Goal: Communication & Community: Answer question/provide support

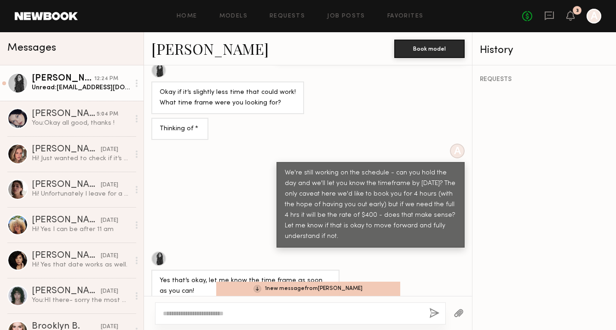
scroll to position [1662, 0]
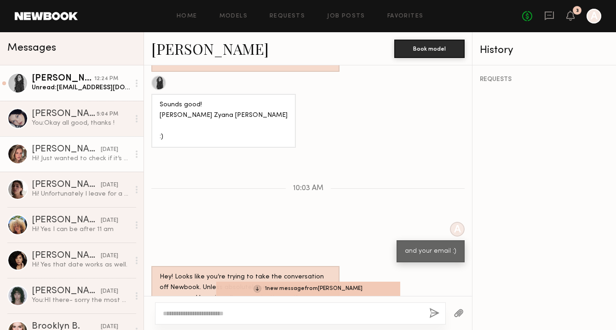
click at [95, 163] on link "Masha B. yesterday Hi! Just wanted to check if it’s there any update ?" at bounding box center [71, 153] width 143 height 35
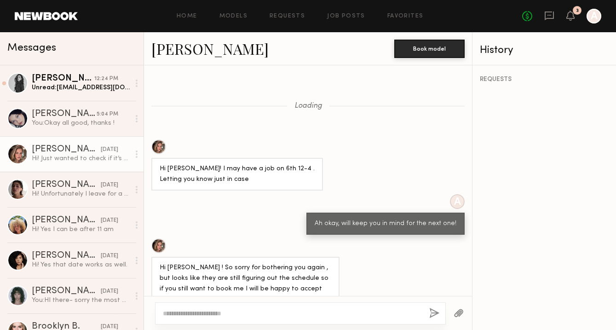
scroll to position [588, 0]
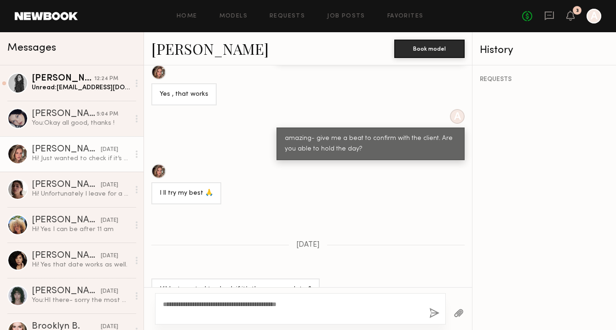
type textarea "**********"
click at [435, 312] on button "button" at bounding box center [434, 313] width 10 height 11
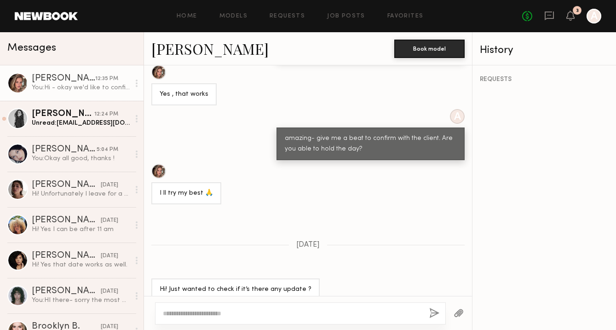
scroll to position [754, 0]
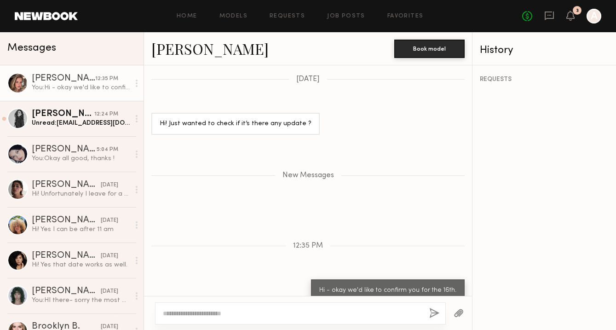
click at [429, 308] on button "button" at bounding box center [434, 313] width 10 height 11
click at [238, 310] on textarea at bounding box center [292, 312] width 259 height 9
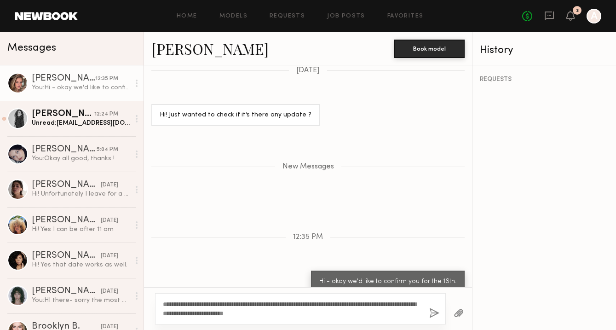
click at [428, 325] on div "**********" at bounding box center [308, 308] width 328 height 43
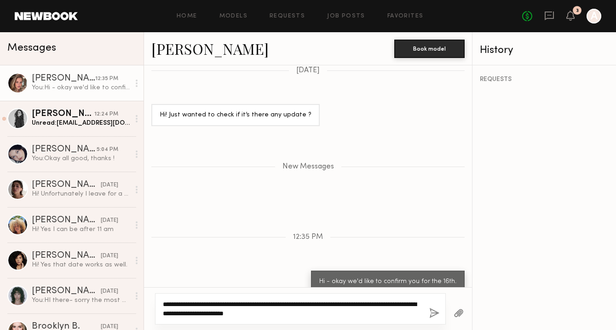
click at [286, 316] on textarea "**********" at bounding box center [292, 308] width 259 height 18
click at [313, 303] on textarea "**********" at bounding box center [292, 308] width 259 height 18
type textarea "**********"
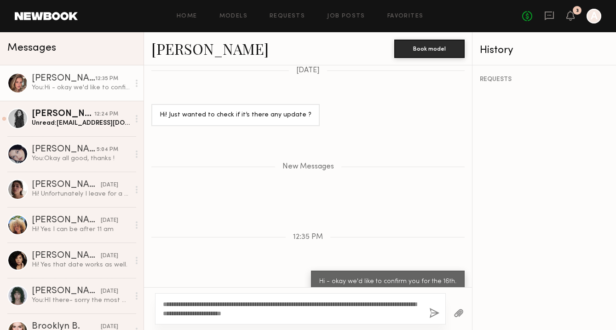
click at [433, 309] on button "button" at bounding box center [434, 313] width 10 height 11
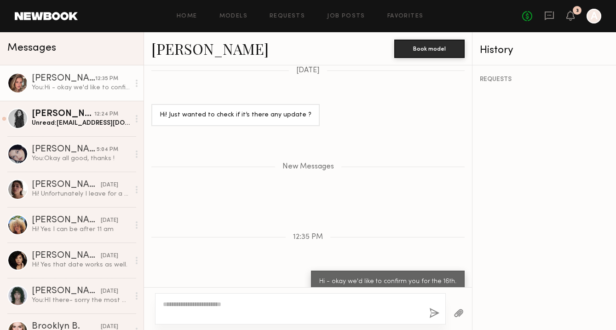
scroll to position [819, 0]
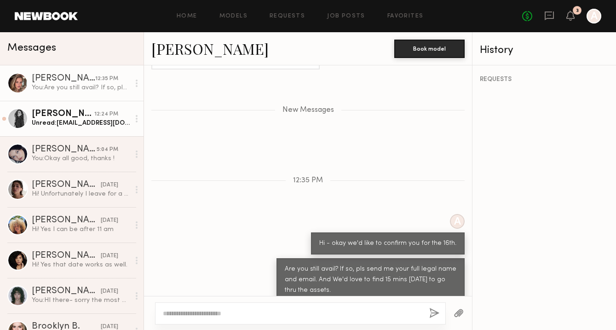
click at [74, 117] on div "Nicole Z." at bounding box center [63, 113] width 63 height 9
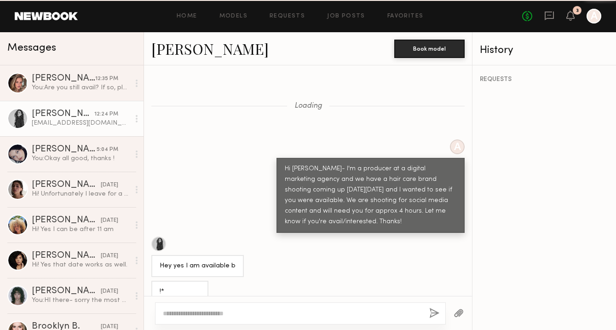
scroll to position [1727, 0]
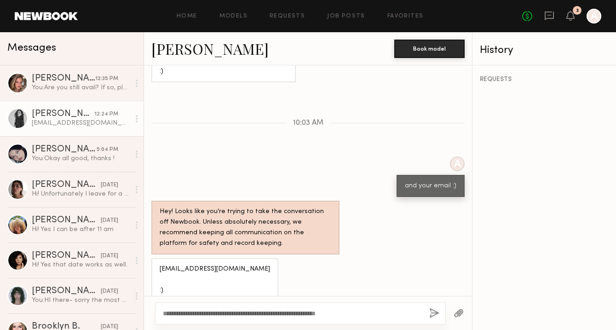
type textarea "**********"
click at [429, 313] on button "button" at bounding box center [434, 313] width 10 height 11
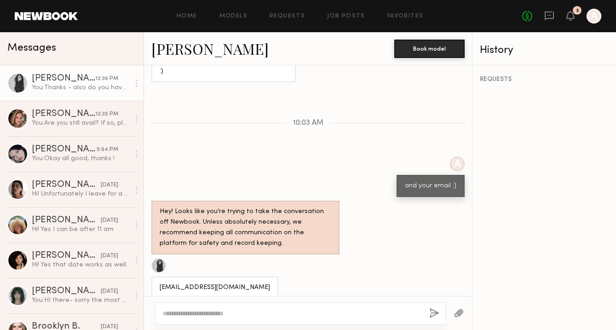
scroll to position [1852, 0]
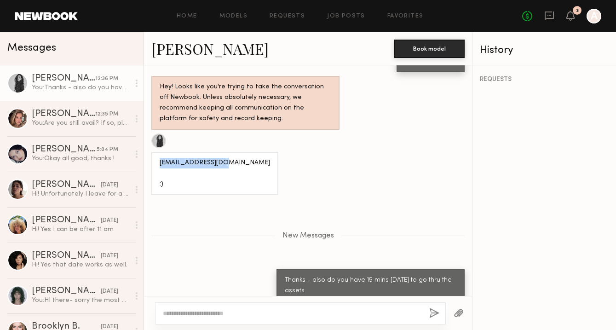
drag, startPoint x: 227, startPoint y: 152, endPoint x: 158, endPoint y: 147, distance: 69.2
click at [160, 152] on div "Niczyana@gmail.com :)" at bounding box center [214, 173] width 127 height 43
copy div "Niczyana@gmail.com"
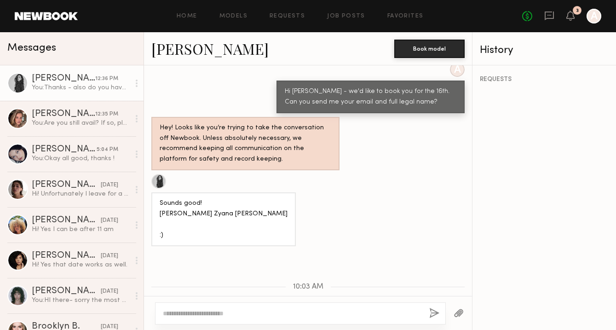
scroll to position [1537, 0]
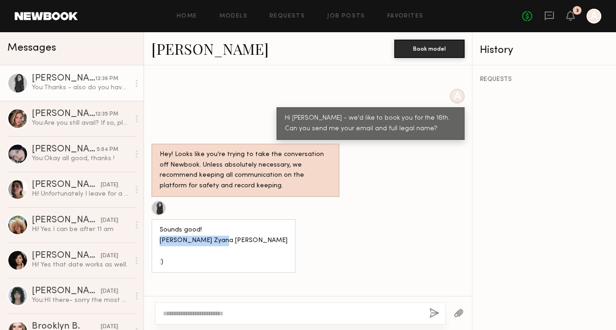
drag, startPoint x: 217, startPoint y: 229, endPoint x: 158, endPoint y: 230, distance: 59.8
click at [158, 230] on div "Sounds good! Nicole Zyana Perry :)" at bounding box center [223, 246] width 144 height 54
copy div "Nicole Zyana Perry"
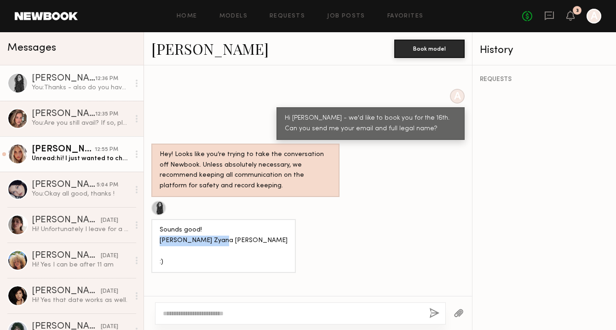
click at [70, 155] on div "Unread: hi! I just wanted to check back in before I accepted another job! Looki…" at bounding box center [81, 158] width 98 height 9
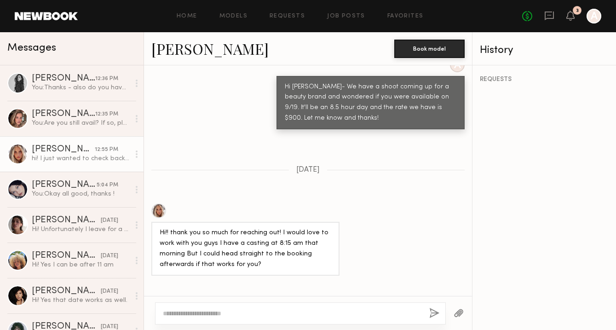
scroll to position [984, 0]
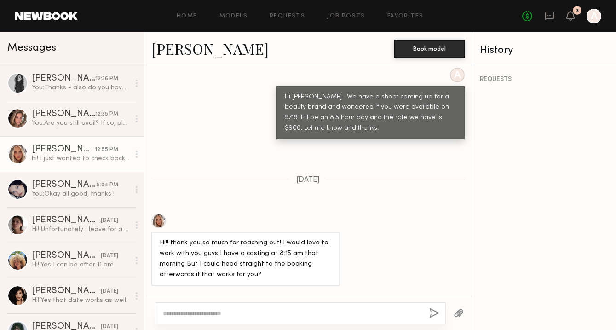
click at [183, 47] on link "Allea S." at bounding box center [209, 49] width 117 height 20
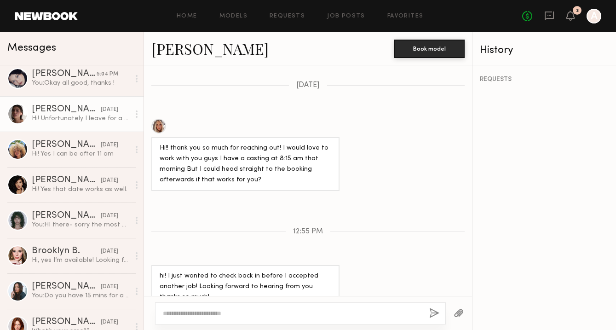
scroll to position [0, 0]
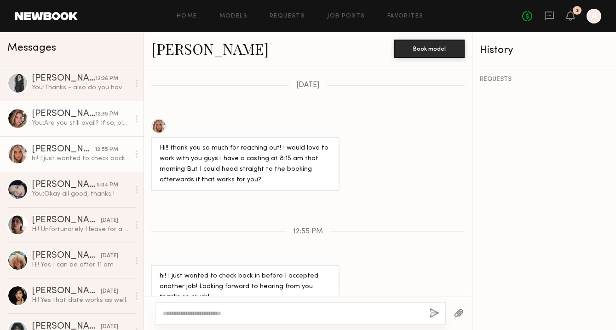
click at [64, 123] on div "You: Are you still avail? If so, pls send me your full legal name and email. An…" at bounding box center [81, 123] width 98 height 9
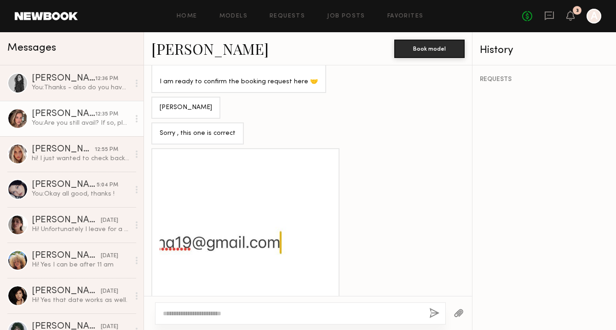
scroll to position [1079, 0]
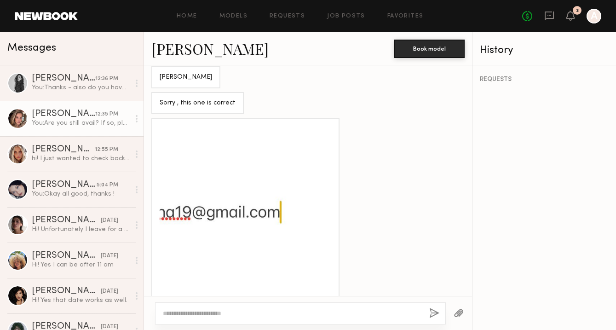
click at [224, 220] on div at bounding box center [245, 209] width 171 height 171
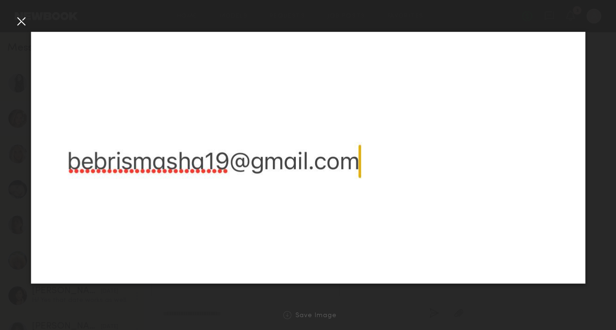
click at [224, 221] on div at bounding box center [245, 209] width 171 height 171
click at [18, 24] on div at bounding box center [21, 21] width 15 height 15
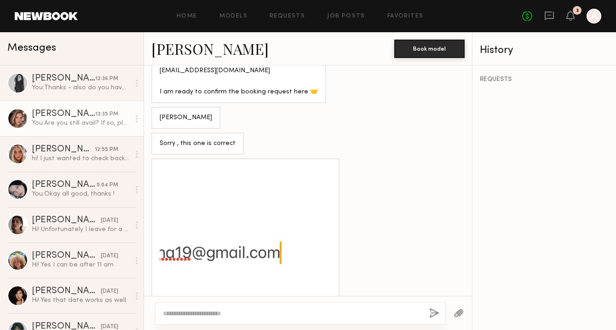
scroll to position [1040, 0]
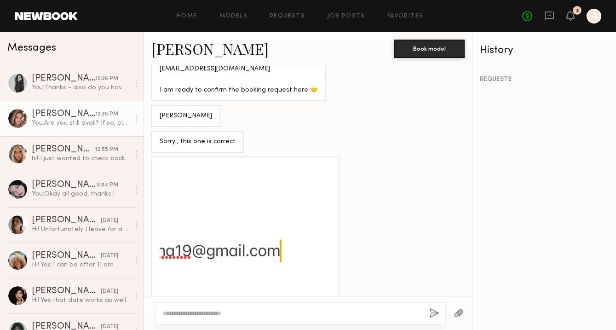
click at [253, 236] on div at bounding box center [245, 247] width 171 height 171
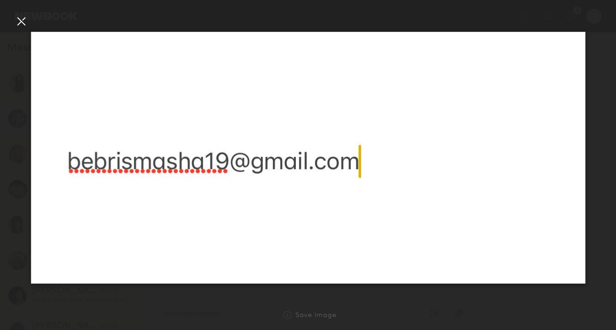
click at [20, 18] on div at bounding box center [21, 21] width 15 height 15
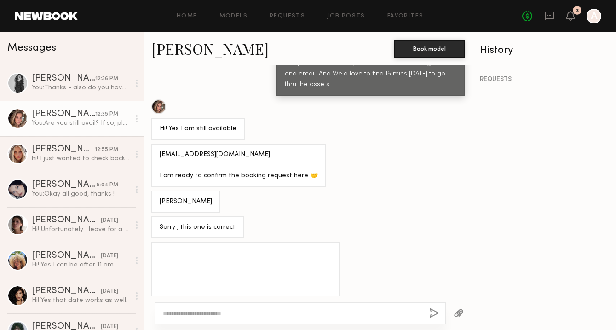
scroll to position [958, 0]
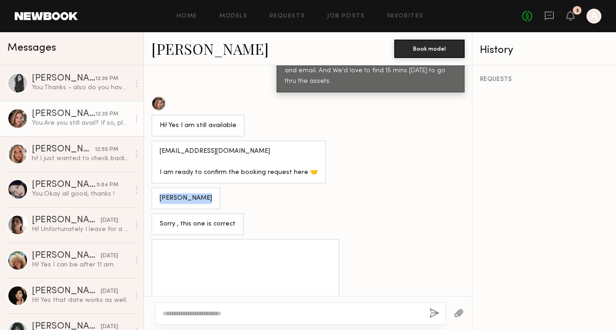
drag, startPoint x: 203, startPoint y: 188, endPoint x: 162, endPoint y: 185, distance: 41.5
click at [162, 187] on div "Mariia Bebris" at bounding box center [185, 198] width 69 height 22
copy div "Mariia Bebris"
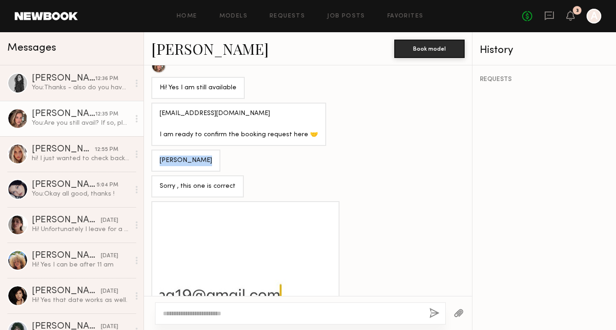
scroll to position [996, 0]
click at [252, 261] on div at bounding box center [245, 291] width 171 height 171
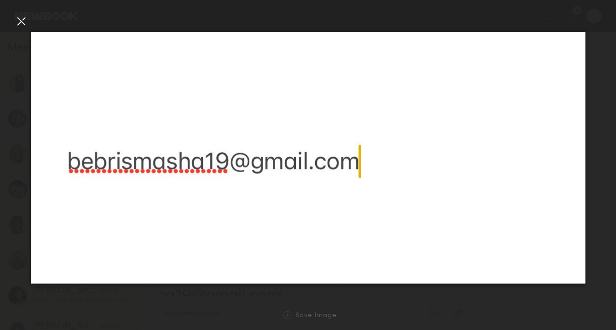
click at [223, 158] on img at bounding box center [308, 158] width 554 height 252
click at [224, 158] on img at bounding box center [308, 158] width 554 height 252
click at [24, 28] on div at bounding box center [21, 21] width 15 height 15
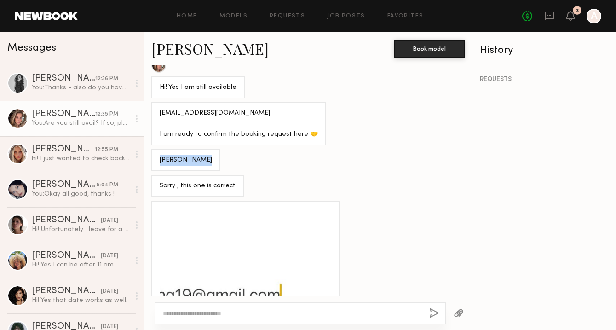
drag, startPoint x: 204, startPoint y: 146, endPoint x: 157, endPoint y: 146, distance: 46.9
click at [157, 149] on div "Mariia Bebris" at bounding box center [185, 160] width 69 height 22
copy div "Mariia Bebris"
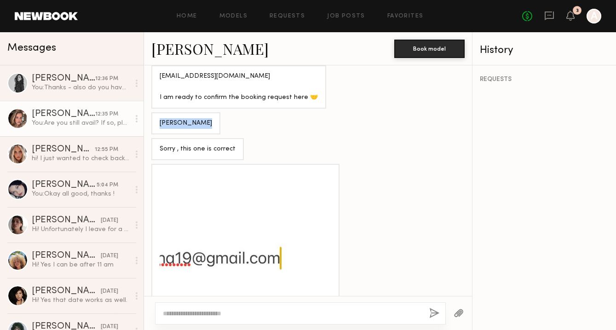
scroll to position [1039, 0]
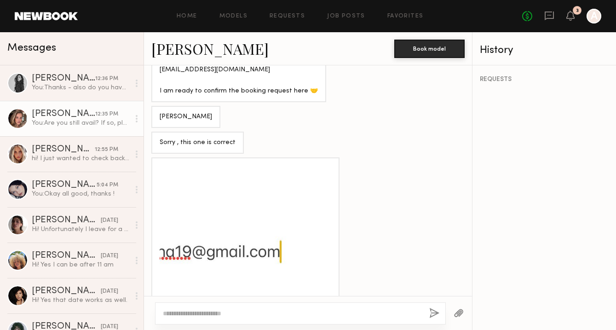
click at [215, 306] on div at bounding box center [300, 313] width 291 height 22
click at [211, 313] on textarea at bounding box center [292, 312] width 259 height 9
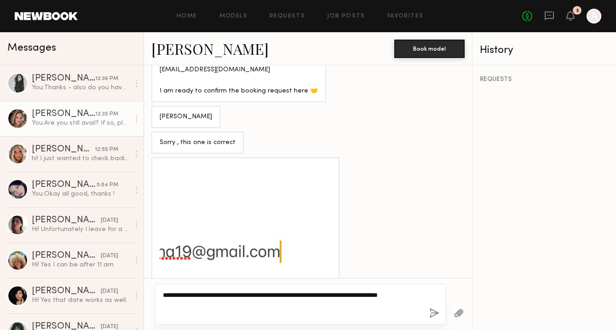
type textarea "**********"
click at [429, 311] on button "button" at bounding box center [434, 313] width 10 height 11
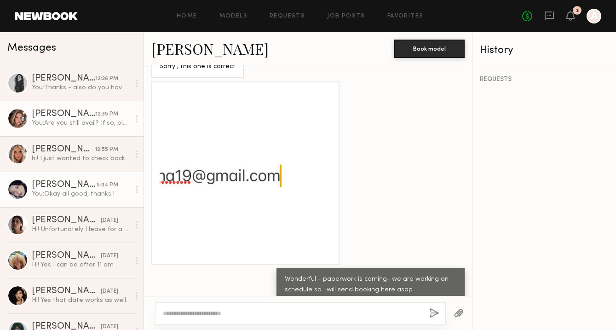
click at [77, 193] on div "You: Okay all good, thanks !" at bounding box center [81, 193] width 98 height 9
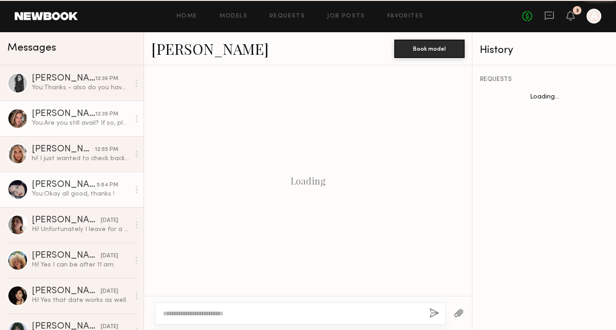
scroll to position [236, 0]
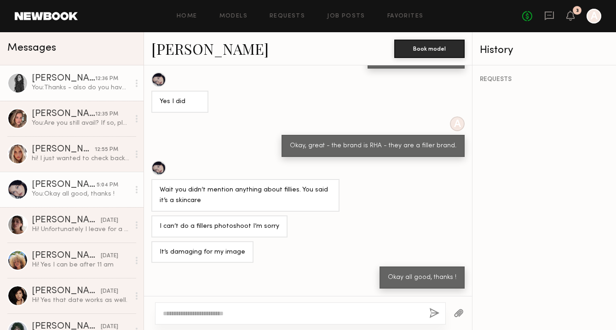
click at [64, 94] on link "Nicole Z. 12:36 PM You: Thanks - also do you have 15 mins on Monday to go thru …" at bounding box center [71, 82] width 143 height 35
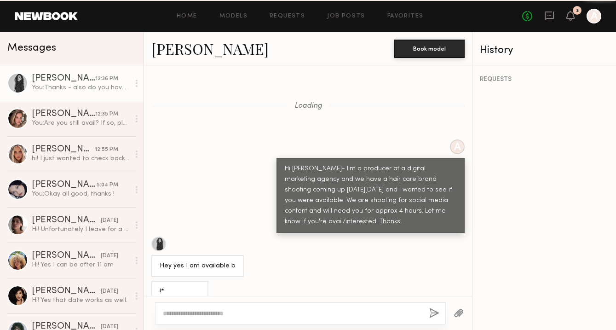
scroll to position [1782, 0]
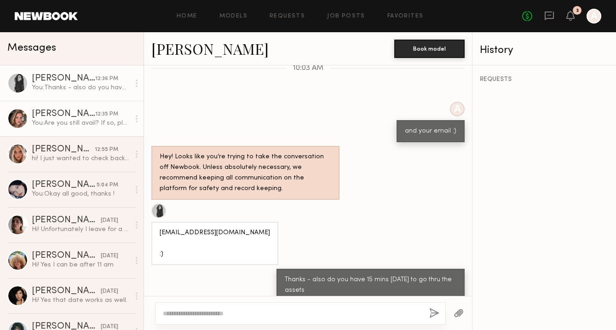
click at [72, 127] on div "You: Are you still avail? If so, pls send me your full legal name and email. An…" at bounding box center [81, 123] width 98 height 9
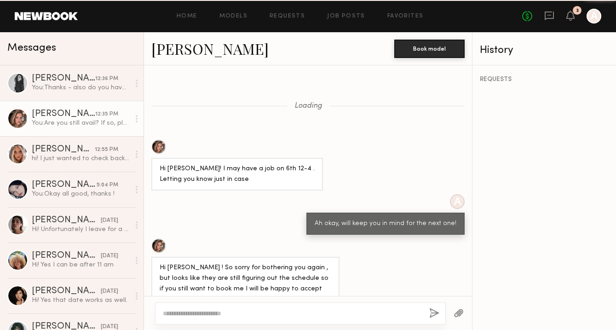
scroll to position [1115, 0]
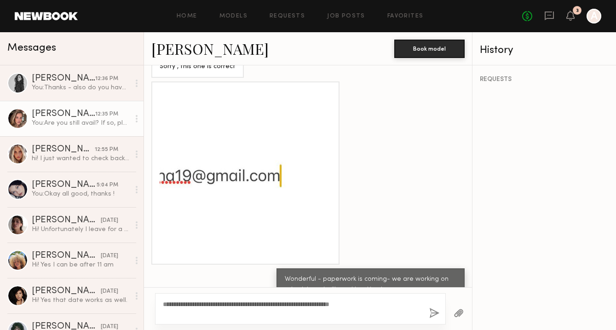
type textarea "**********"
click at [425, 317] on div "**********" at bounding box center [300, 308] width 291 height 31
click at [435, 311] on button "button" at bounding box center [434, 313] width 10 height 11
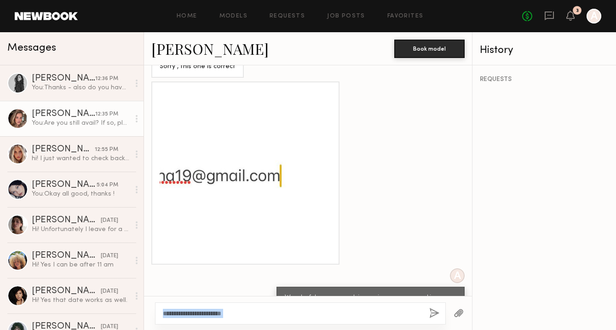
scroll to position [1170, 0]
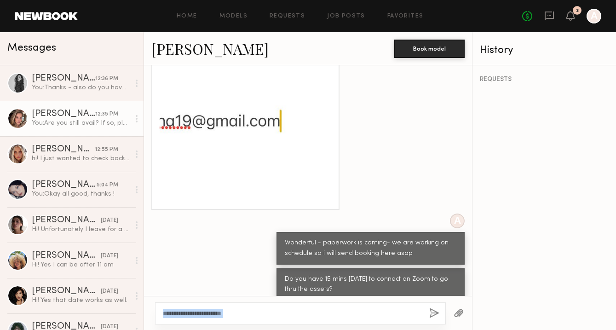
click at [183, 49] on link "Masha B." at bounding box center [209, 49] width 117 height 20
click at [571, 17] on icon at bounding box center [569, 15] width 7 height 6
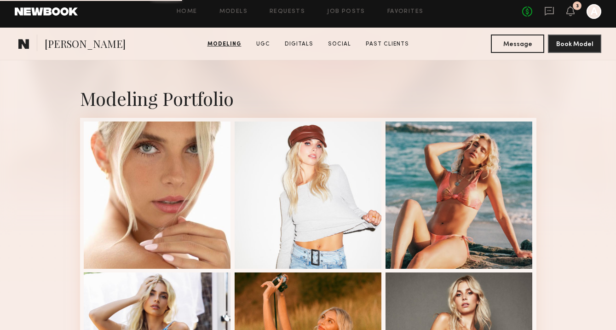
scroll to position [287, 0]
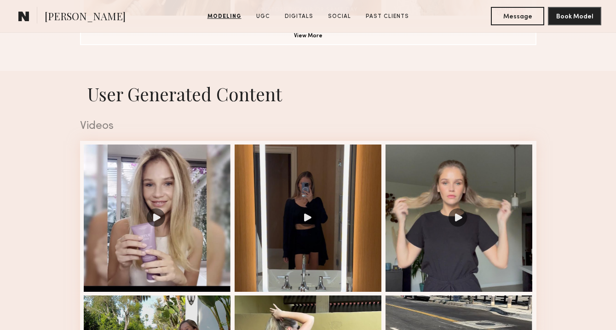
scroll to position [855, 0]
click at [160, 185] on div at bounding box center [157, 217] width 147 height 147
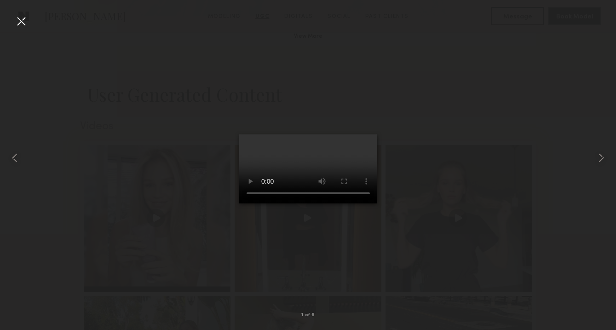
click at [20, 25] on div at bounding box center [21, 21] width 15 height 15
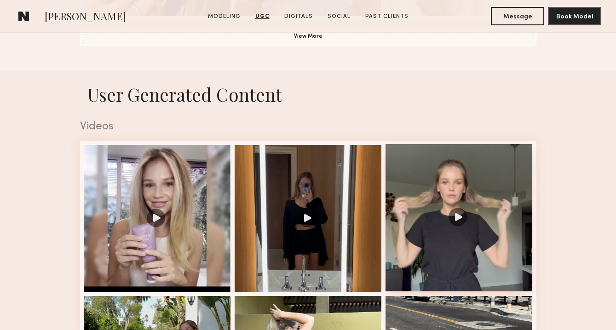
click at [475, 210] on div at bounding box center [458, 217] width 147 height 147
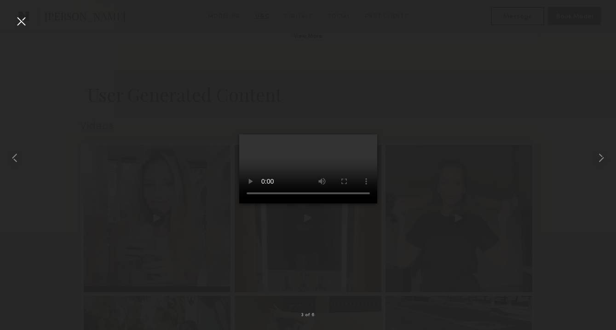
click at [23, 21] on div at bounding box center [21, 21] width 15 height 15
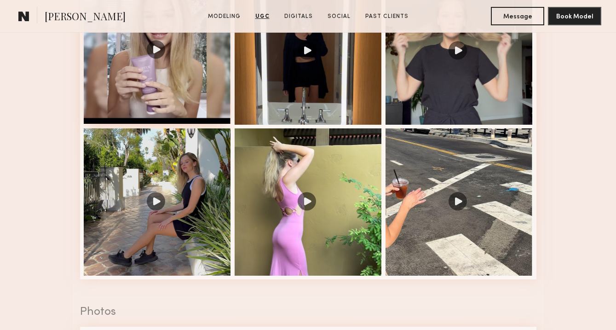
scroll to position [1034, 0]
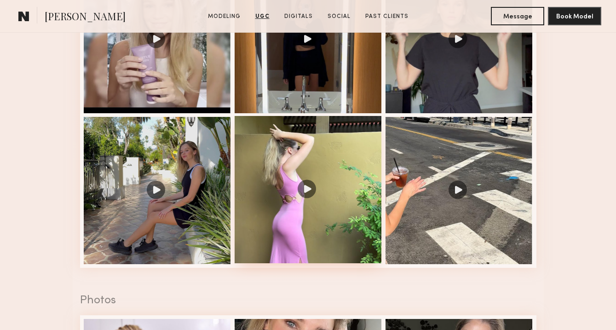
click at [295, 187] on div at bounding box center [307, 189] width 147 height 147
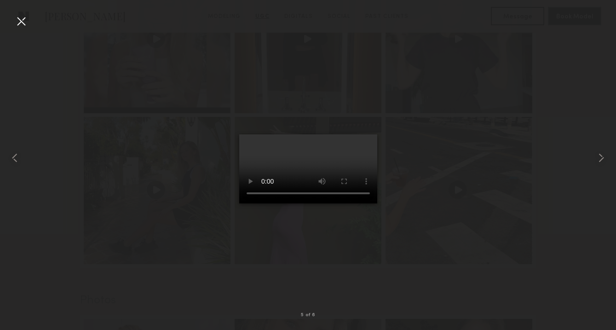
click at [30, 20] on div at bounding box center [308, 157] width 616 height 285
click at [29, 19] on div at bounding box center [308, 157] width 616 height 285
